Goal: Information Seeking & Learning: Learn about a topic

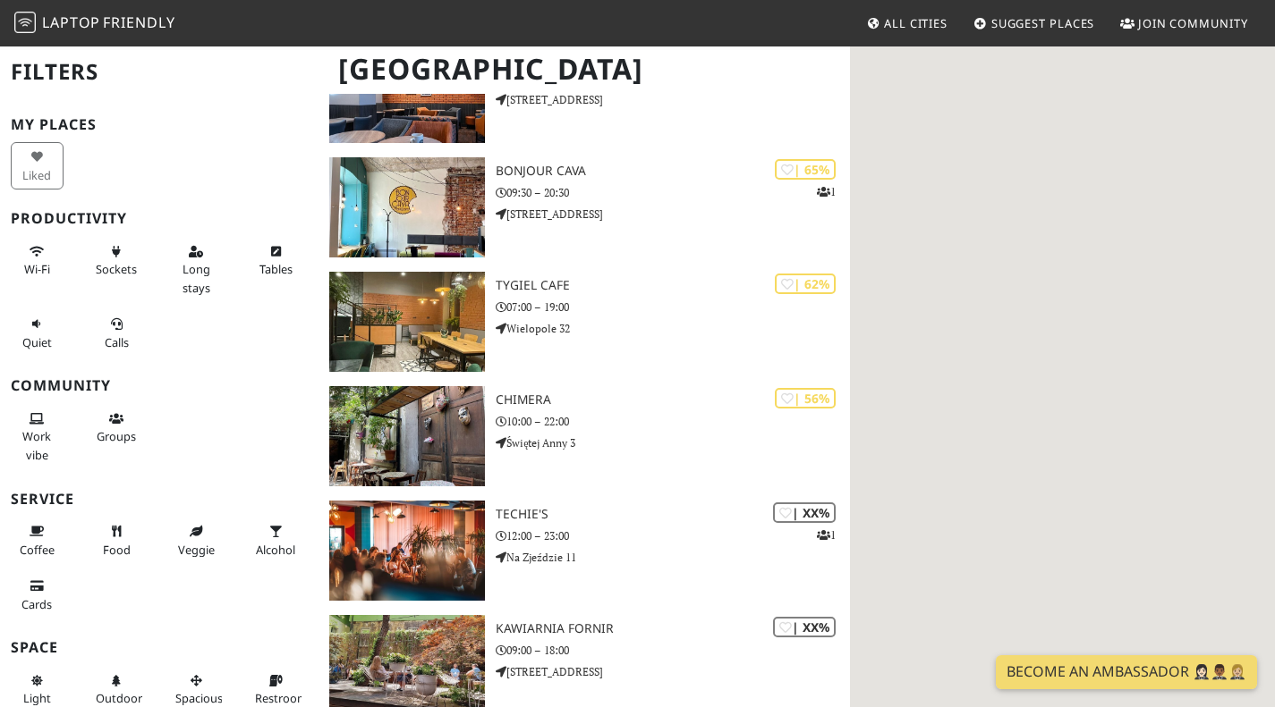
scroll to position [2306, 0]
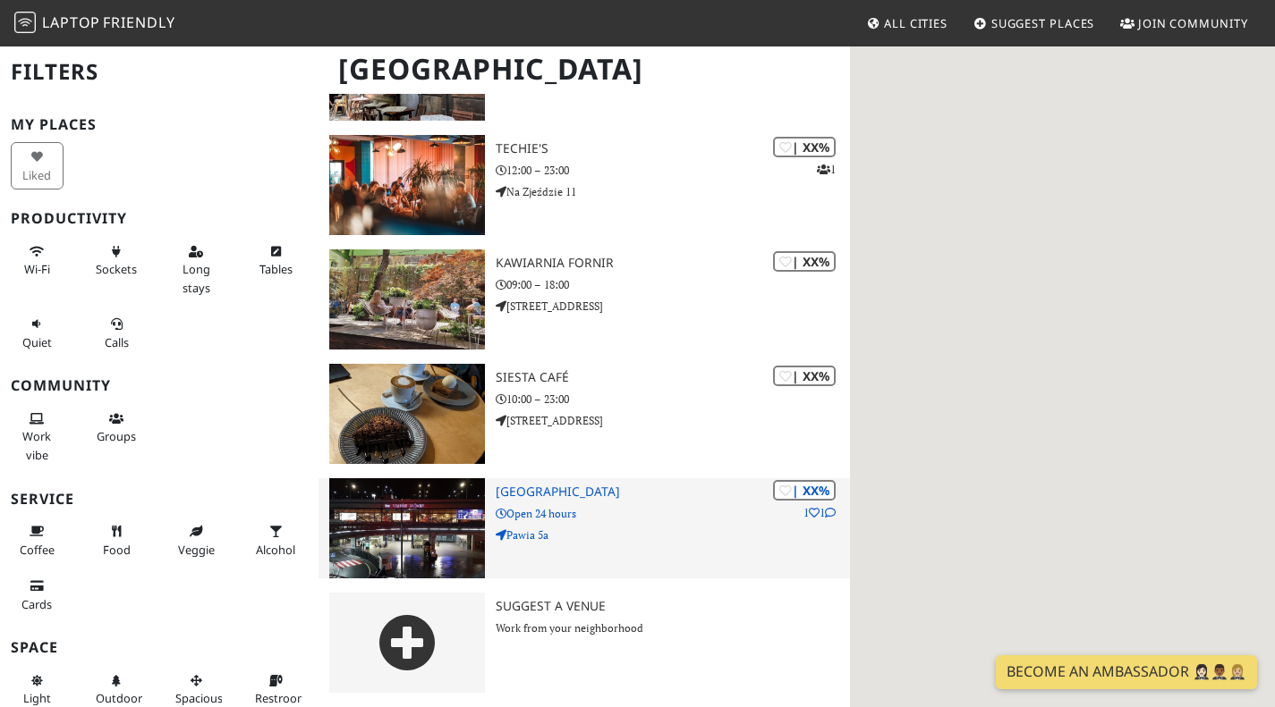
click at [628, 493] on h3 "[GEOGRAPHIC_DATA]" at bounding box center [673, 492] width 354 height 15
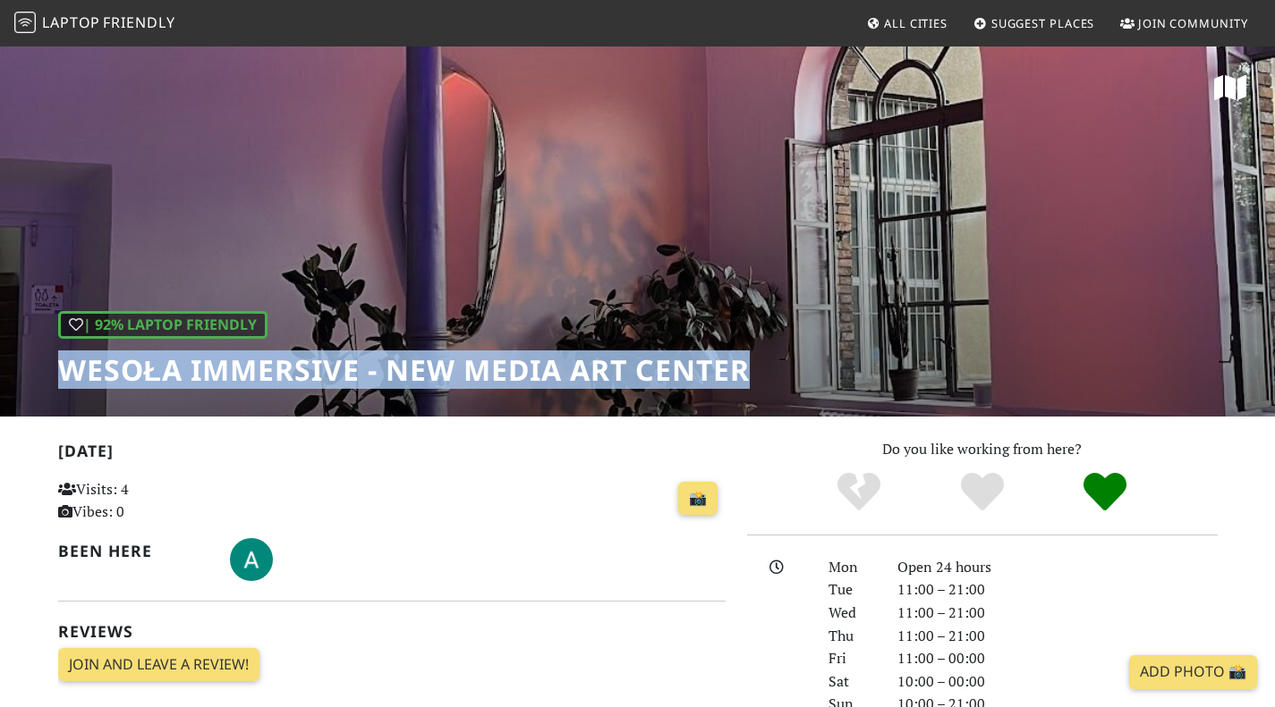
drag, startPoint x: 54, startPoint y: 378, endPoint x: 782, endPoint y: 343, distance: 728.9
click at [782, 343] on div "| 92% Laptop Friendly Wesoła Immersive - New Media Art Center" at bounding box center [637, 231] width 1275 height 372
copy h1 "Wesoła Immersive - New Media Art Center"
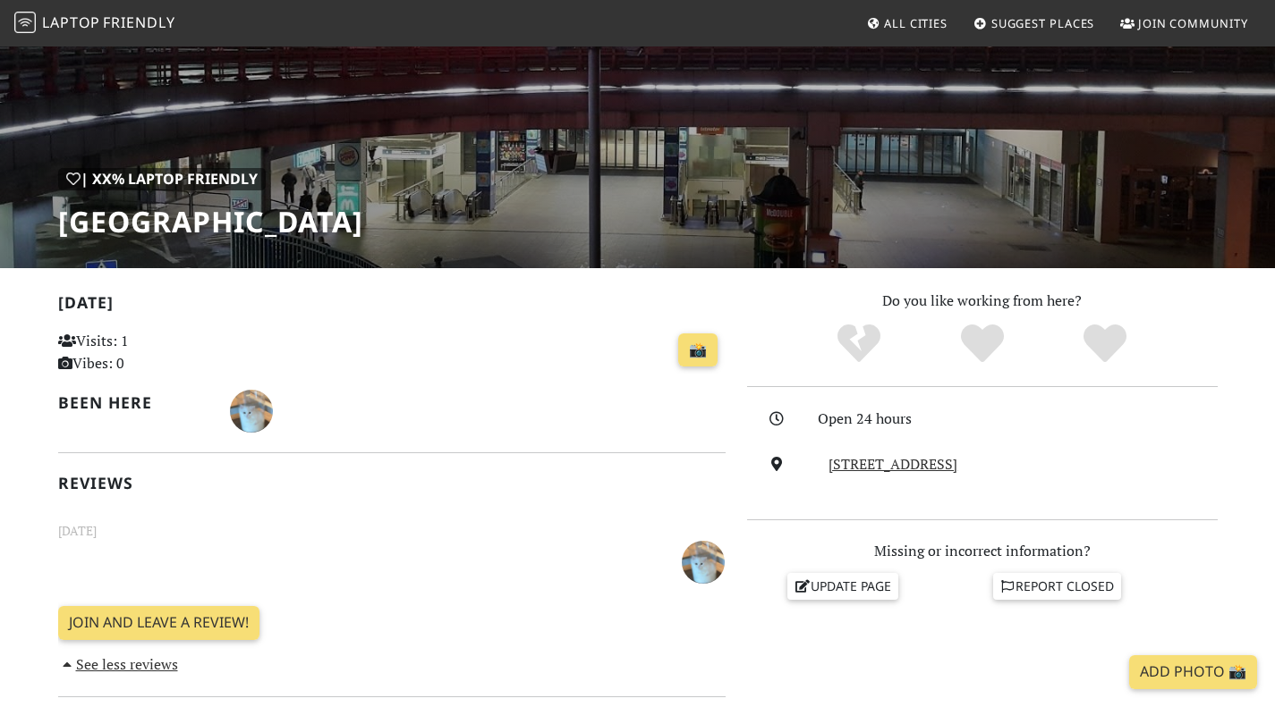
scroll to position [120, 0]
